Goal: Information Seeking & Learning: Learn about a topic

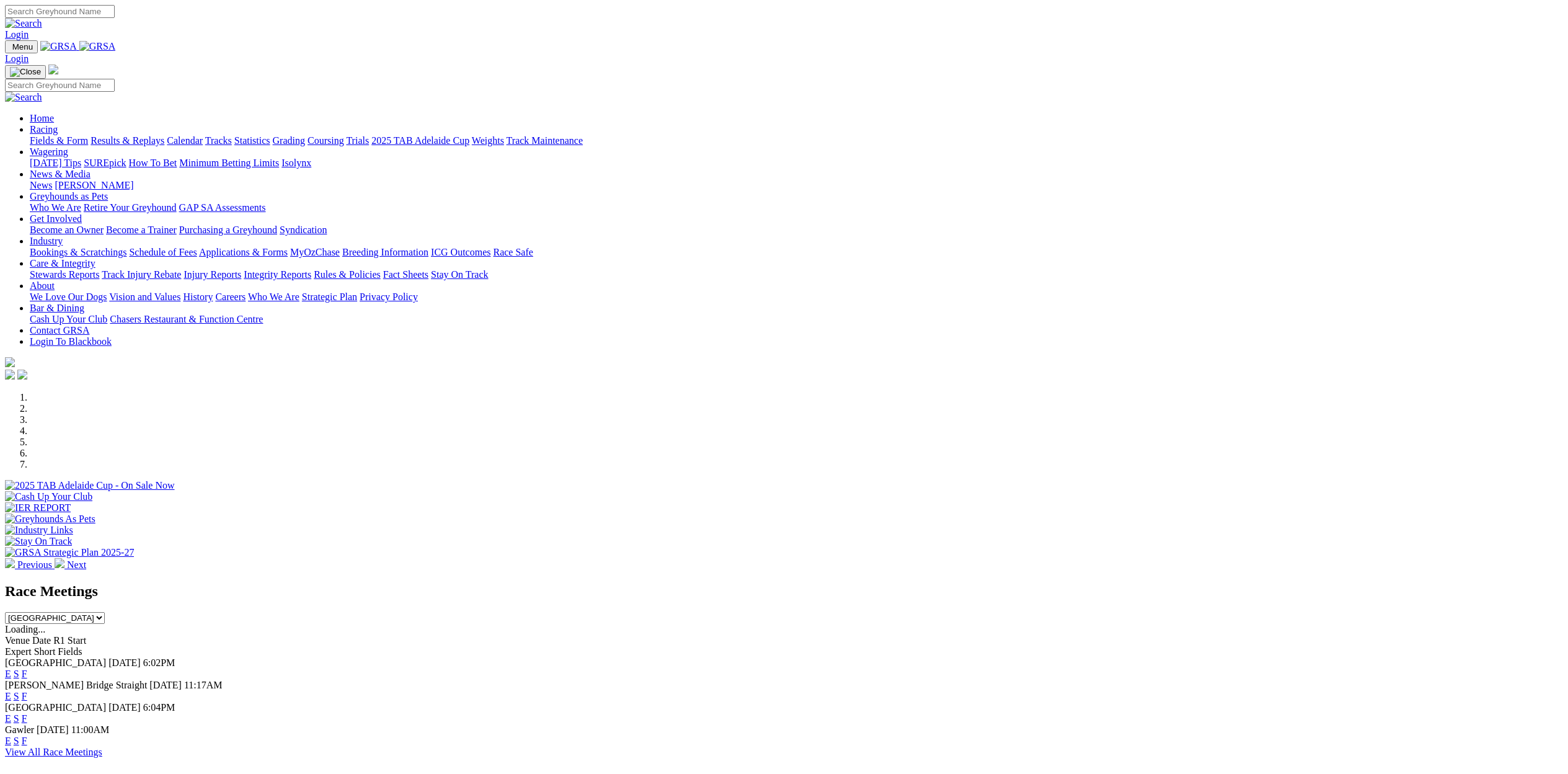
scroll to position [157, 0]
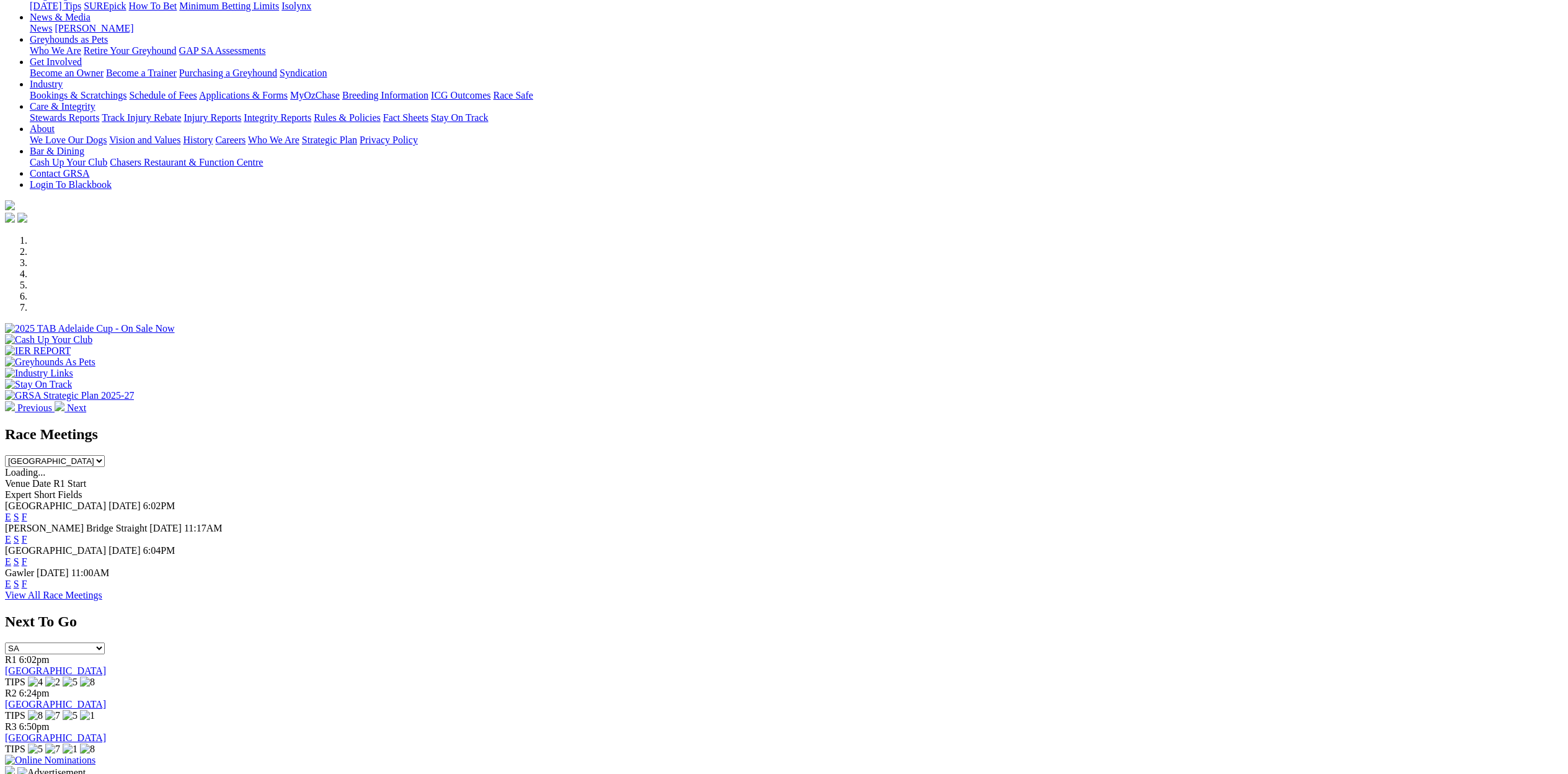
click at [11, 512] on link "E" at bounding box center [8, 517] width 6 height 10
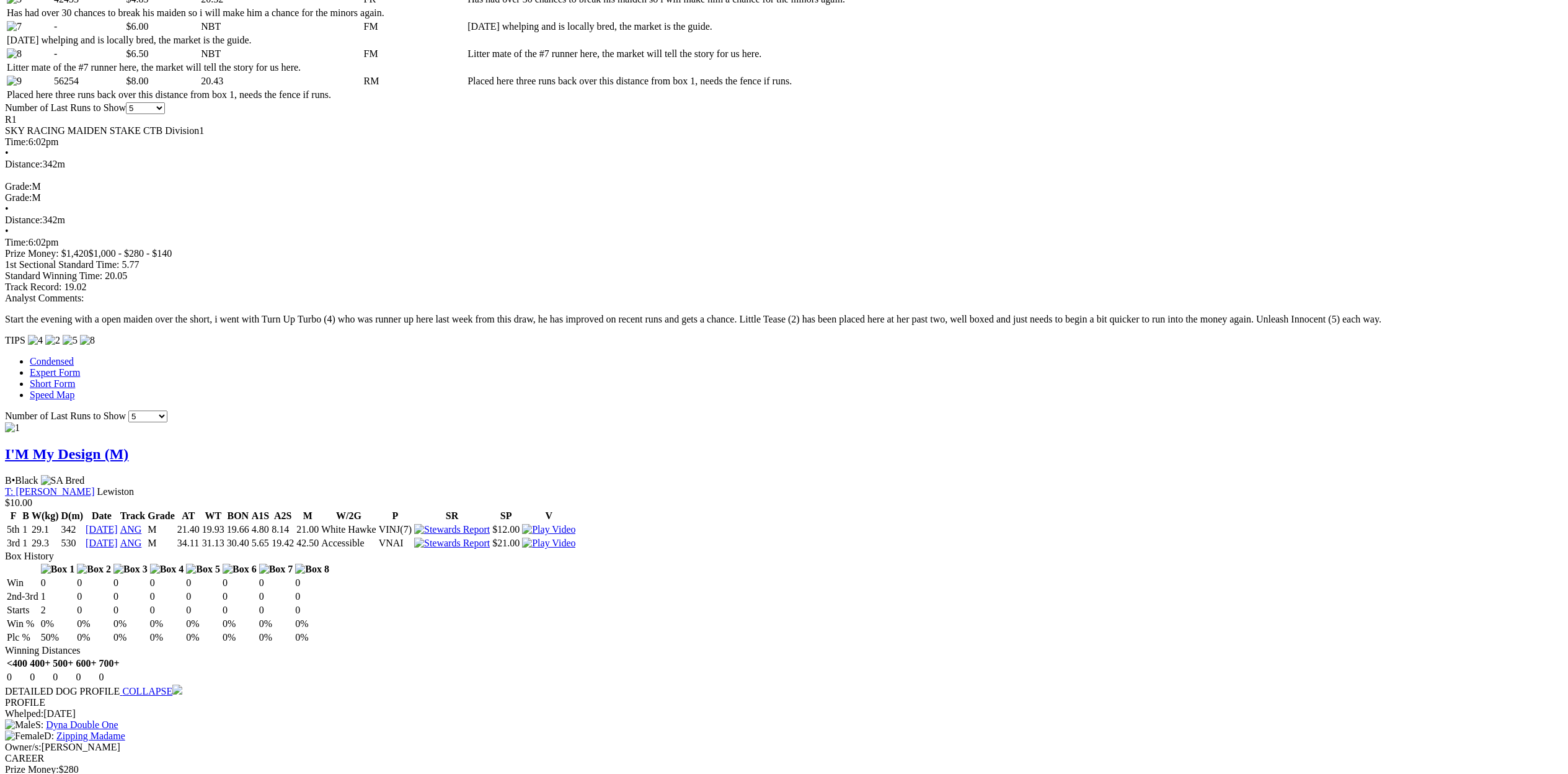
scroll to position [750, 0]
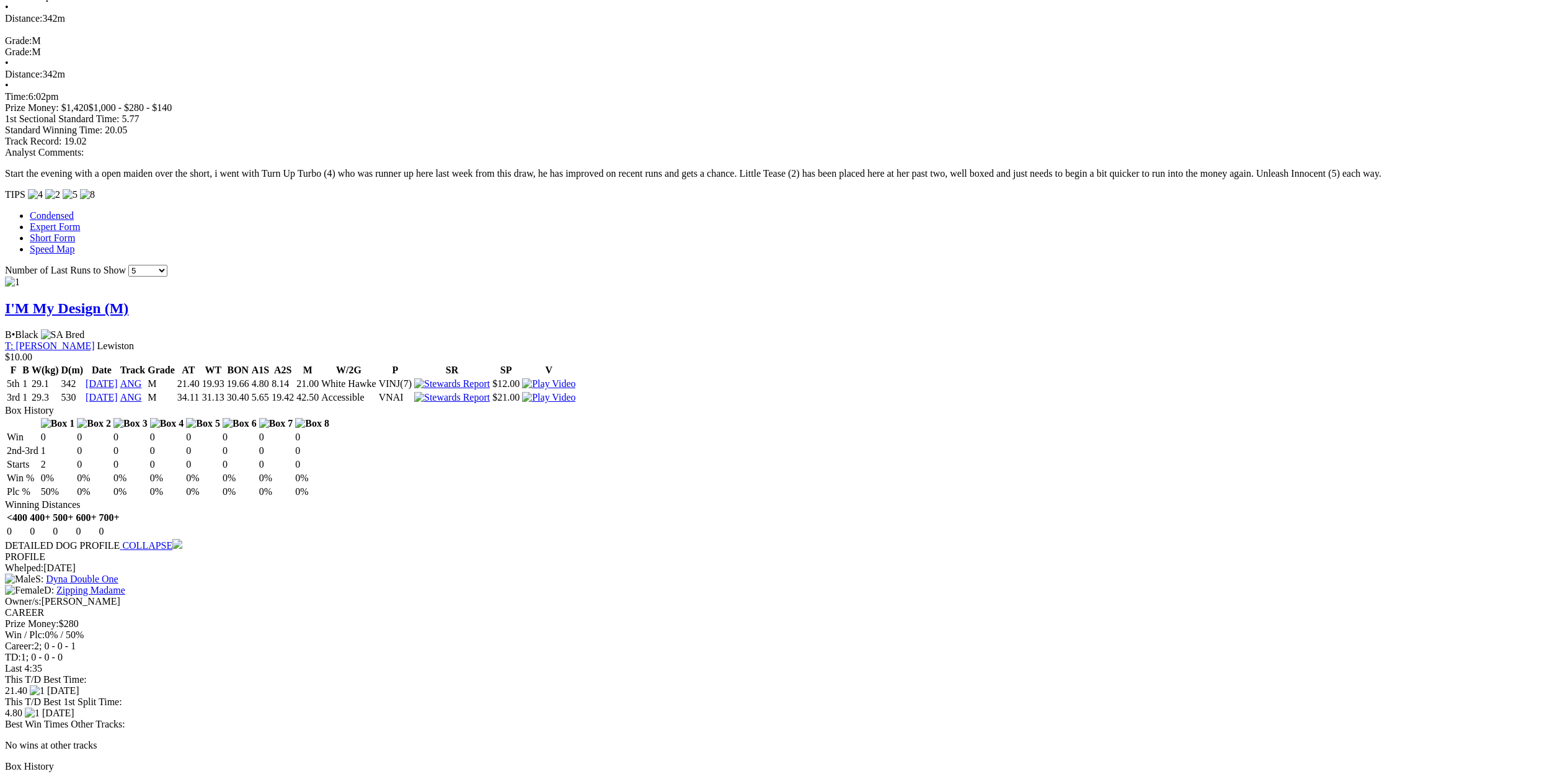
scroll to position [898, 0]
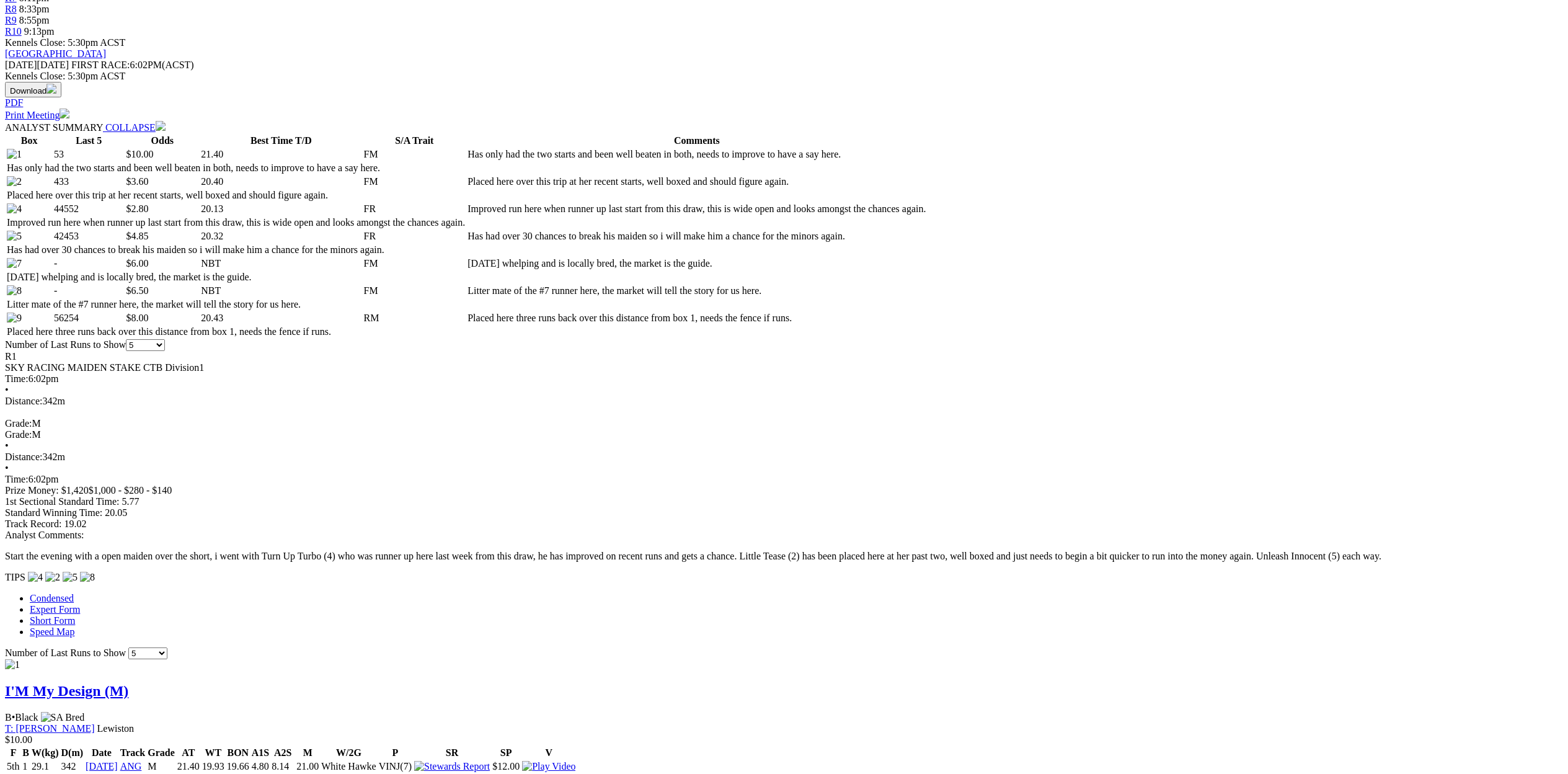
scroll to position [515, 0]
click at [95, 723] on link "T: Sharyn Gray" at bounding box center [50, 728] width 90 height 10
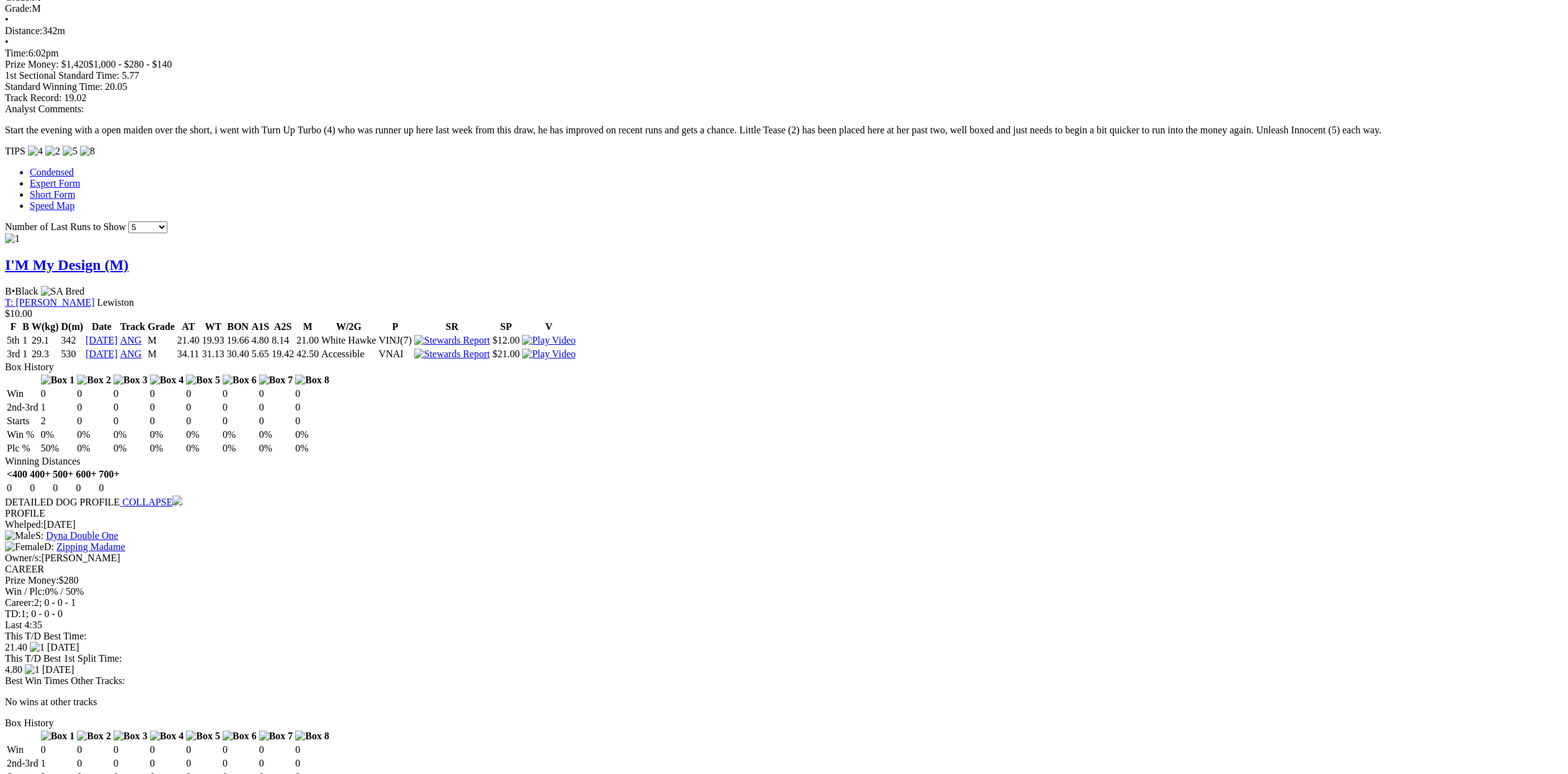
scroll to position [946, 0]
